Goal: Task Accomplishment & Management: Understand process/instructions

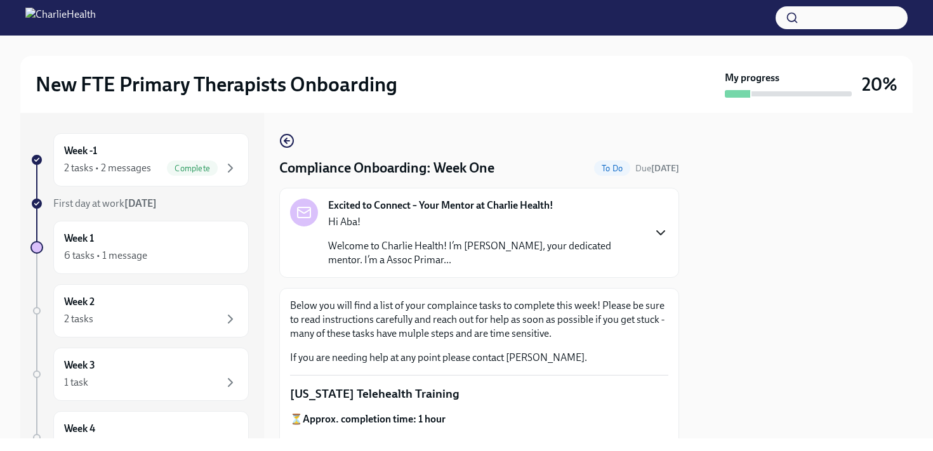
click at [656, 234] on icon "button" at bounding box center [660, 232] width 15 height 15
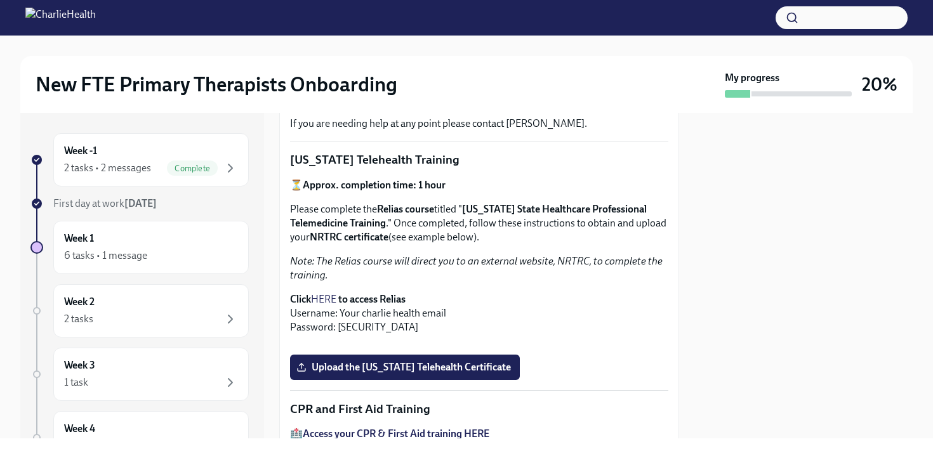
scroll to position [483, 0]
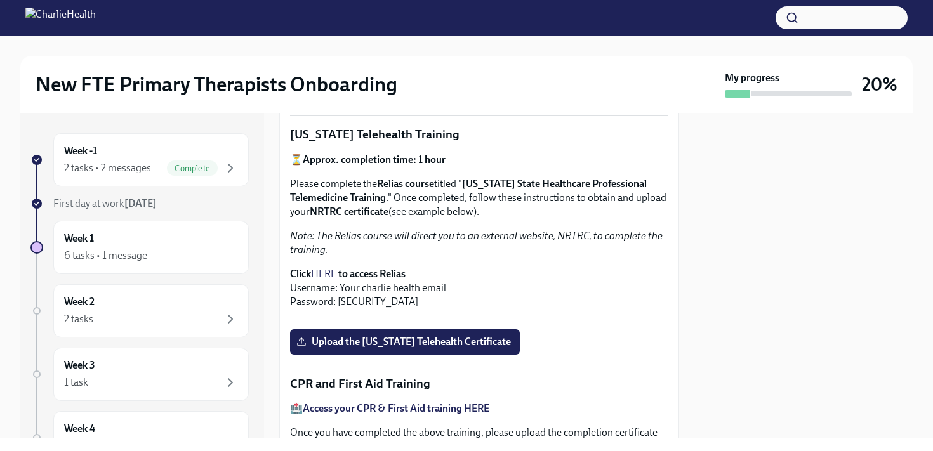
click at [369, 268] on strong "to access Relias" at bounding box center [371, 274] width 67 height 12
click at [322, 268] on link "HERE" at bounding box center [323, 274] width 25 height 12
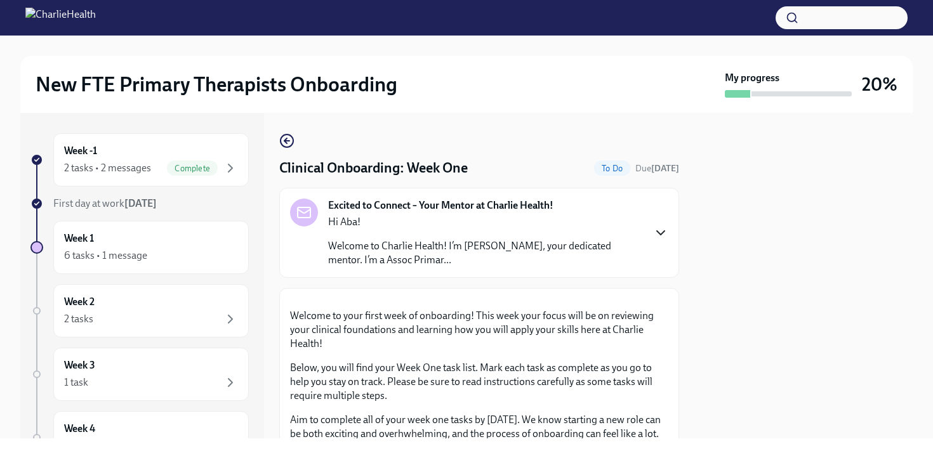
click at [657, 235] on icon "button" at bounding box center [660, 232] width 15 height 15
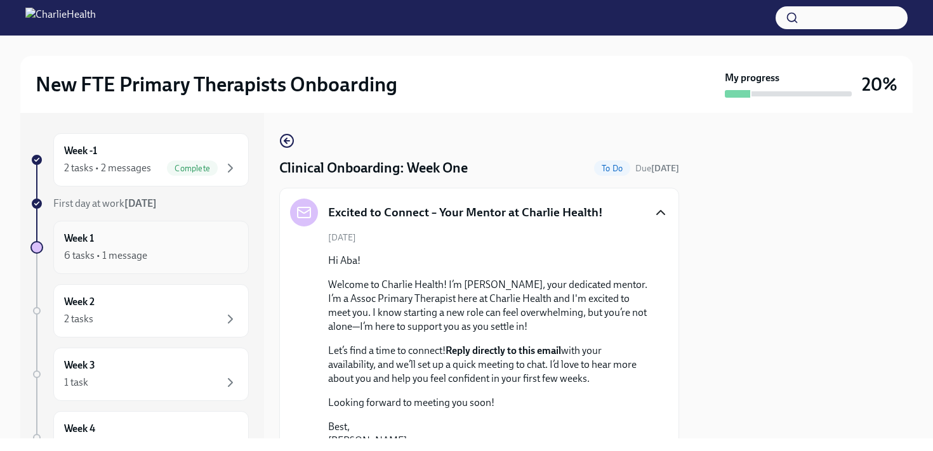
click at [212, 243] on div "Week 1 6 tasks • 1 message" at bounding box center [151, 248] width 174 height 32
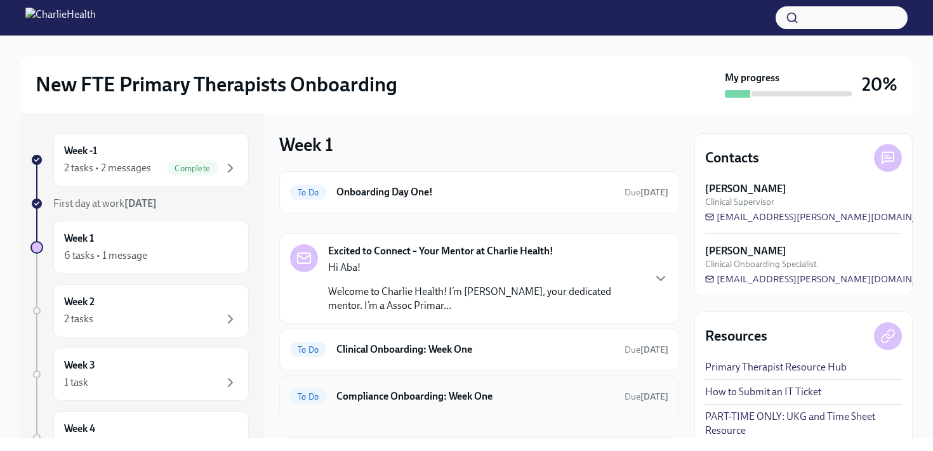
click at [450, 398] on h6 "Compliance Onboarding: Week One" at bounding box center [476, 397] width 278 height 14
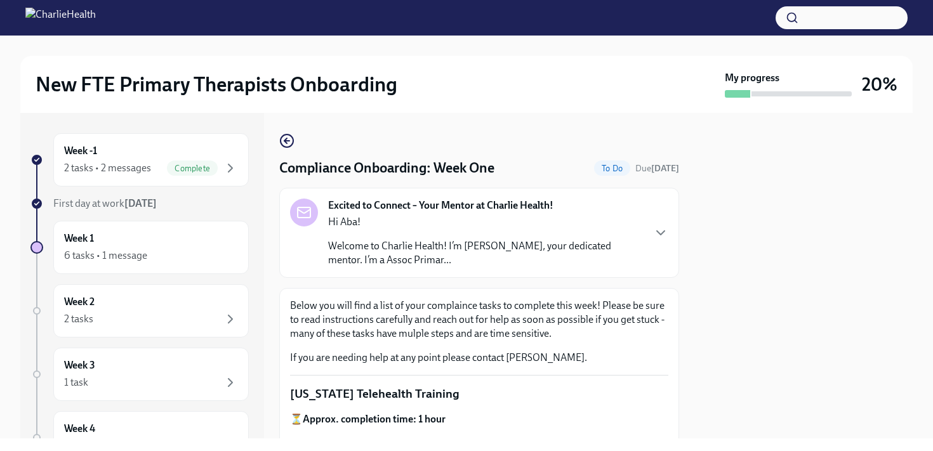
click at [803, 394] on div at bounding box center [804, 276] width 218 height 326
click at [869, 362] on div at bounding box center [804, 276] width 218 height 326
drag, startPoint x: 586, startPoint y: 389, endPoint x: 586, endPoint y: 378, distance: 11.4
click at [661, 234] on icon "button" at bounding box center [660, 232] width 15 height 15
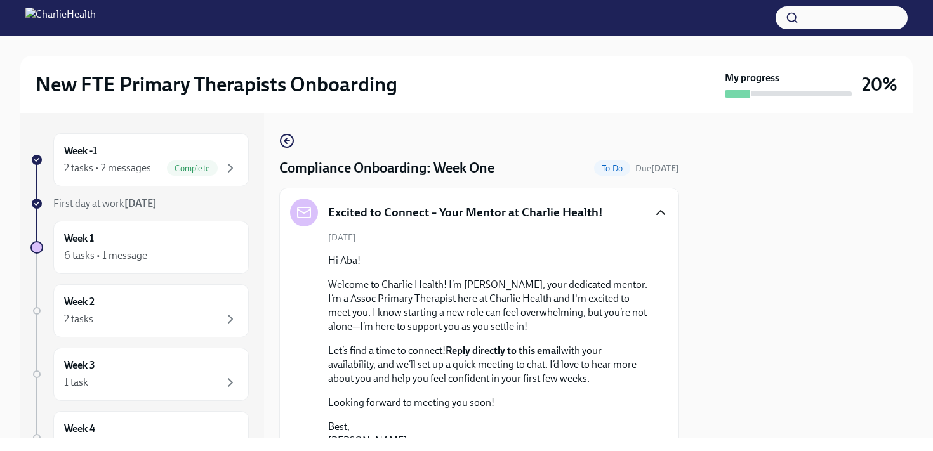
click at [784, 291] on div at bounding box center [804, 276] width 218 height 326
click at [911, 377] on div at bounding box center [804, 276] width 218 height 326
click at [278, 404] on div "Week -1 2 tasks • 2 messages Complete First day at work Sep 2nd Week 1 6 tasks …" at bounding box center [466, 276] width 893 height 326
drag, startPoint x: 539, startPoint y: 295, endPoint x: 541, endPoint y: 266, distance: 29.3
click at [540, 266] on div "Hi Aba! Welcome to Charlie Health! I’m Natasha De Barros, your dedicated mentor…" at bounding box center [488, 372] width 320 height 236
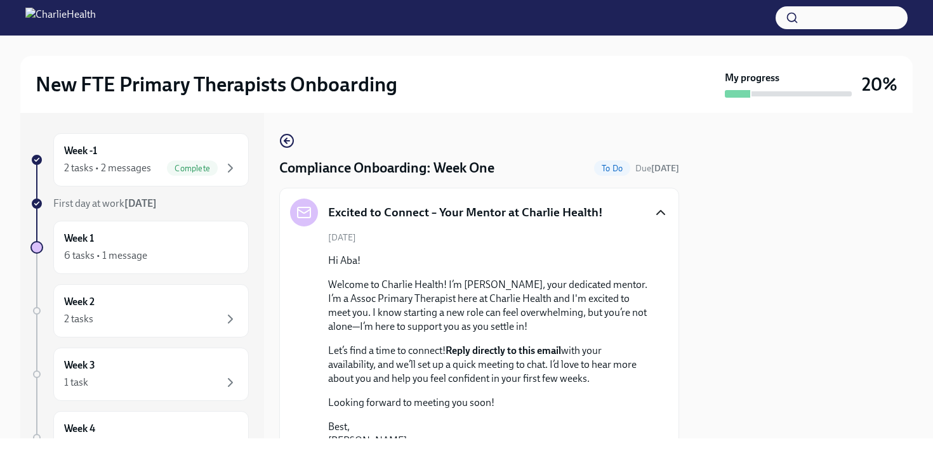
click at [758, 322] on div at bounding box center [804, 276] width 218 height 326
drag, startPoint x: 758, startPoint y: 322, endPoint x: 758, endPoint y: 246, distance: 75.6
click at [758, 246] on div at bounding box center [804, 276] width 218 height 326
drag, startPoint x: 758, startPoint y: 246, endPoint x: 758, endPoint y: 206, distance: 40.0
click at [758, 206] on div at bounding box center [804, 276] width 218 height 326
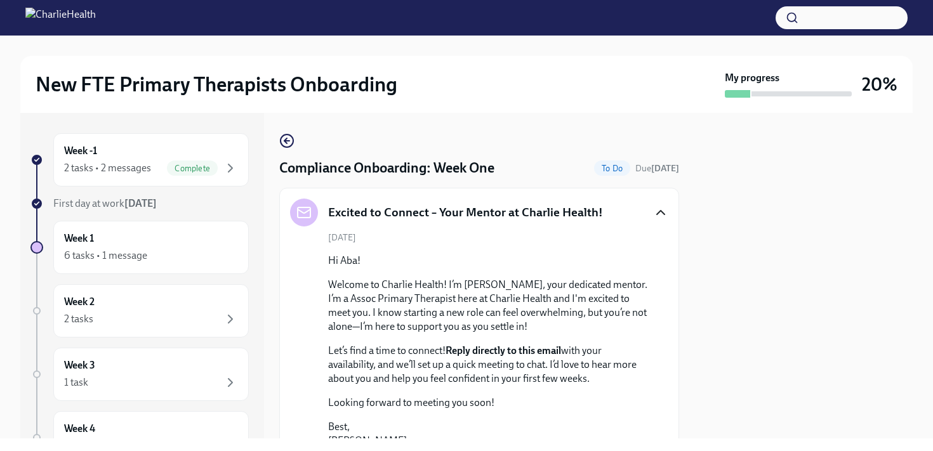
click at [921, 290] on div "New FTE Primary Therapists Onboarding My progress 20% Week -1 2 tasks • 2 messa…" at bounding box center [466, 237] width 933 height 403
click at [921, 283] on div "New FTE Primary Therapists Onboarding My progress 20% Week -1 2 tasks • 2 messa…" at bounding box center [466, 237] width 933 height 403
drag, startPoint x: 921, startPoint y: 283, endPoint x: 921, endPoint y: 346, distance: 62.9
click at [921, 346] on div "New FTE Primary Therapists Onboarding My progress 20% Week -1 2 tasks • 2 messa…" at bounding box center [466, 237] width 933 height 403
drag, startPoint x: 919, startPoint y: 354, endPoint x: 919, endPoint y: 385, distance: 31.1
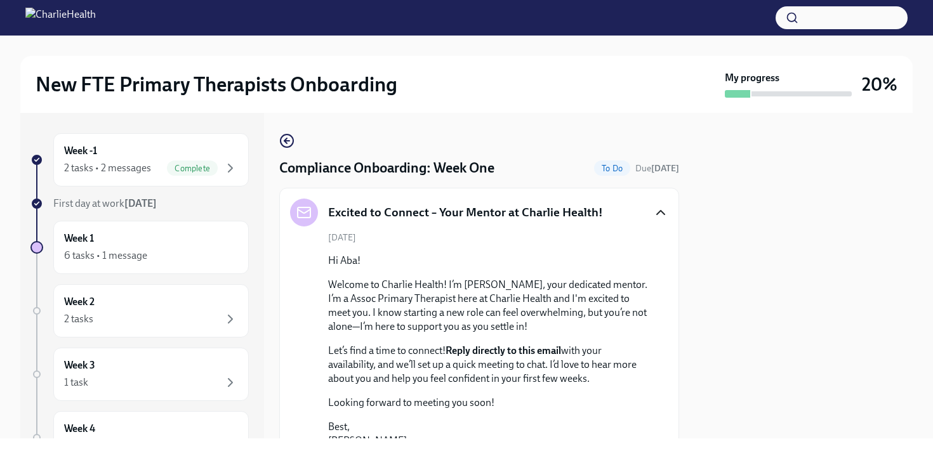
click at [919, 385] on div "New FTE Primary Therapists Onboarding My progress 20% Week -1 2 tasks • 2 messa…" at bounding box center [466, 237] width 933 height 403
drag, startPoint x: 919, startPoint y: 385, endPoint x: 919, endPoint y: 424, distance: 39.4
click at [919, 424] on div "New FTE Primary Therapists Onboarding My progress 20% Week -1 2 tasks • 2 messa…" at bounding box center [466, 237] width 933 height 403
click at [285, 141] on icon "button" at bounding box center [285, 140] width 3 height 5
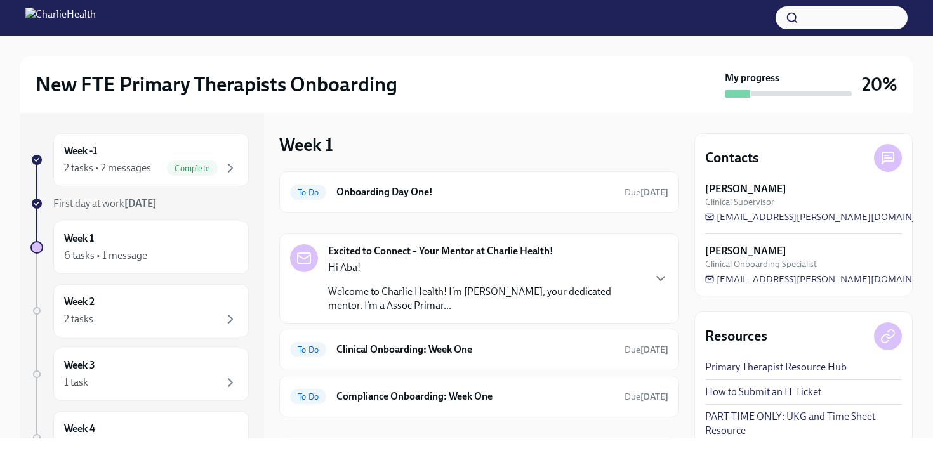
click at [683, 385] on div "Week -1 2 tasks • 2 messages Complete First day at work Sep 2nd Week 1 6 tasks …" at bounding box center [466, 276] width 893 height 326
click at [432, 396] on h6 "Compliance Onboarding: Week One" at bounding box center [476, 397] width 278 height 14
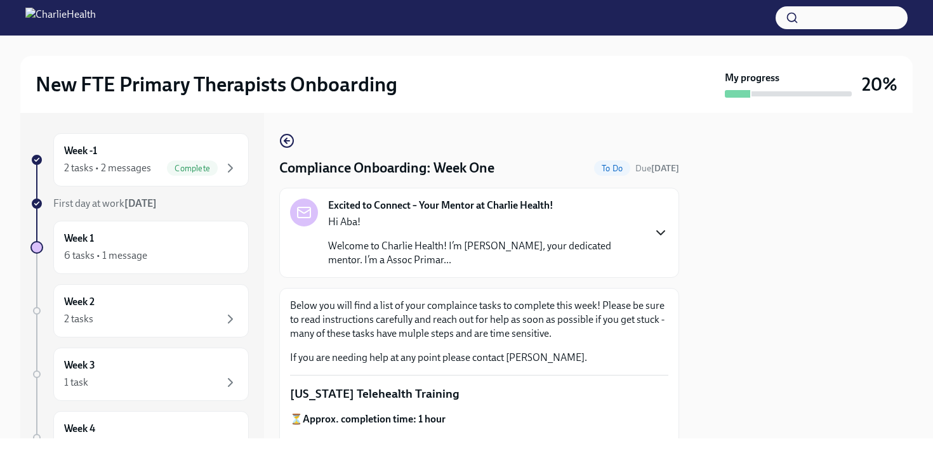
click at [658, 236] on icon "button" at bounding box center [660, 232] width 15 height 15
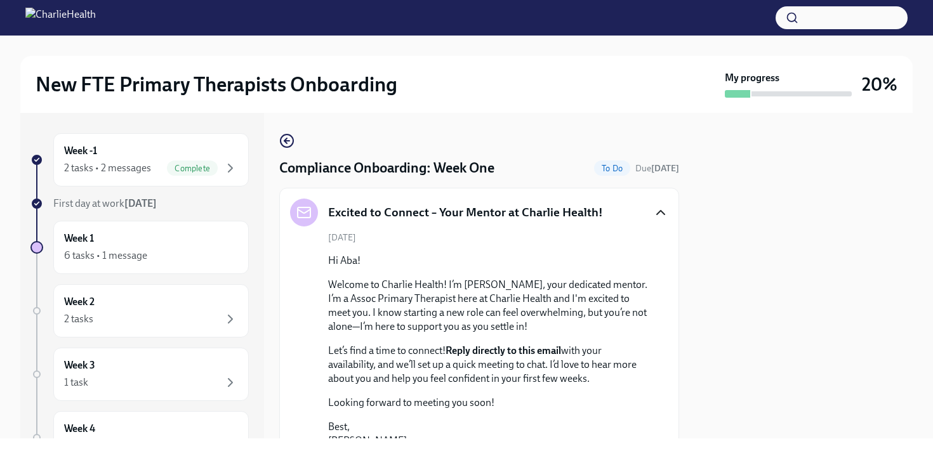
click at [643, 402] on p "Looking forward to meeting you soon!" at bounding box center [488, 403] width 320 height 14
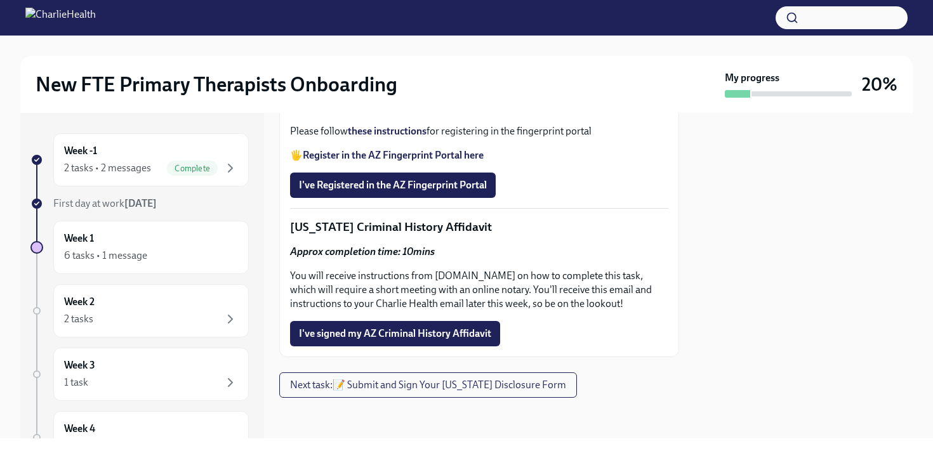
scroll to position [1981, 0]
click at [313, 161] on strong "Register in the AZ Fingerprint Portal here" at bounding box center [393, 155] width 181 height 12
click at [645, 198] on div "I've Registered in the AZ Fingerprint Portal" at bounding box center [479, 185] width 378 height 25
click at [654, 198] on div "I've Registered in the AZ Fingerprint Portal" at bounding box center [479, 185] width 378 height 25
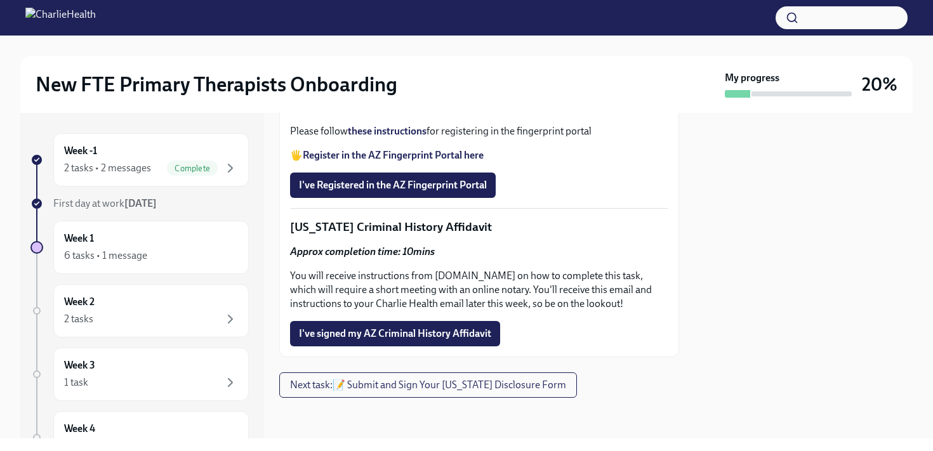
click at [396, 137] on strong "these instructions" at bounding box center [387, 131] width 79 height 12
